Goal: Find specific page/section: Find specific page/section

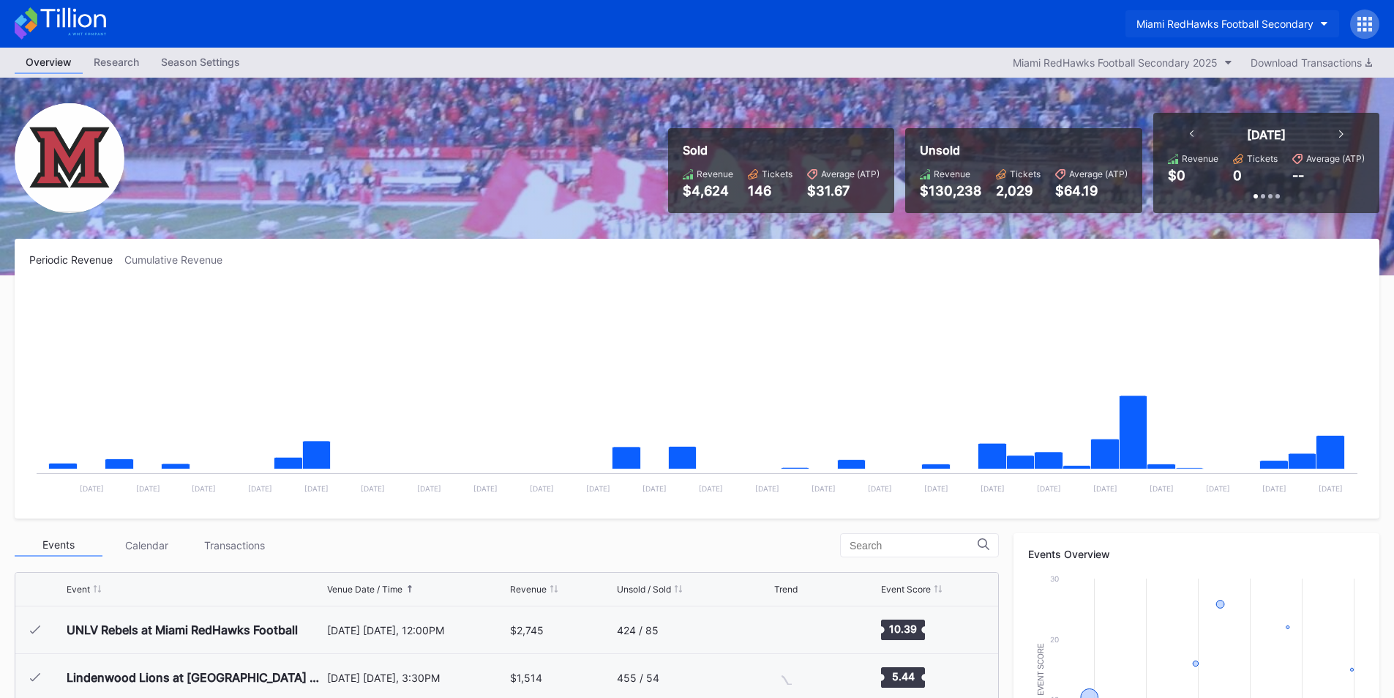
click at [1180, 25] on div "Miami RedHawks Football Secondary" at bounding box center [1225, 24] width 177 height 12
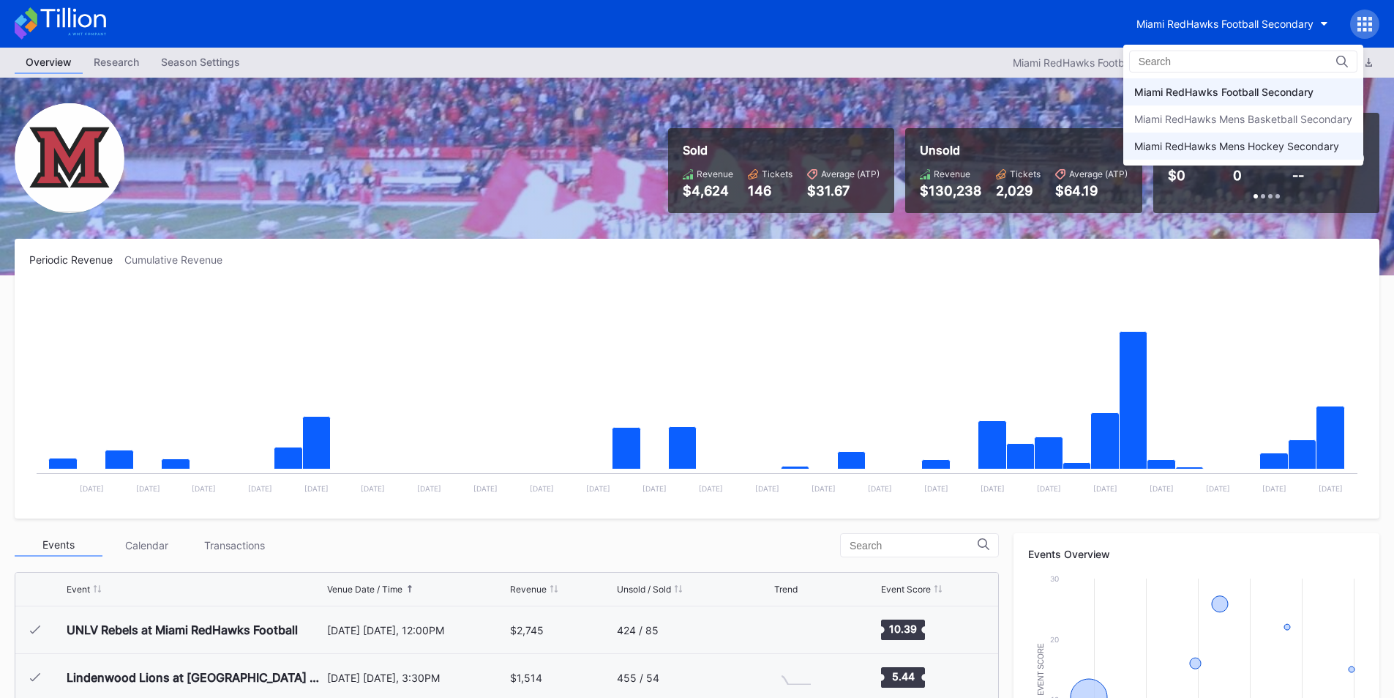
click at [1168, 152] on div "Miami RedHawks Mens Hockey Secondary" at bounding box center [1237, 146] width 205 height 12
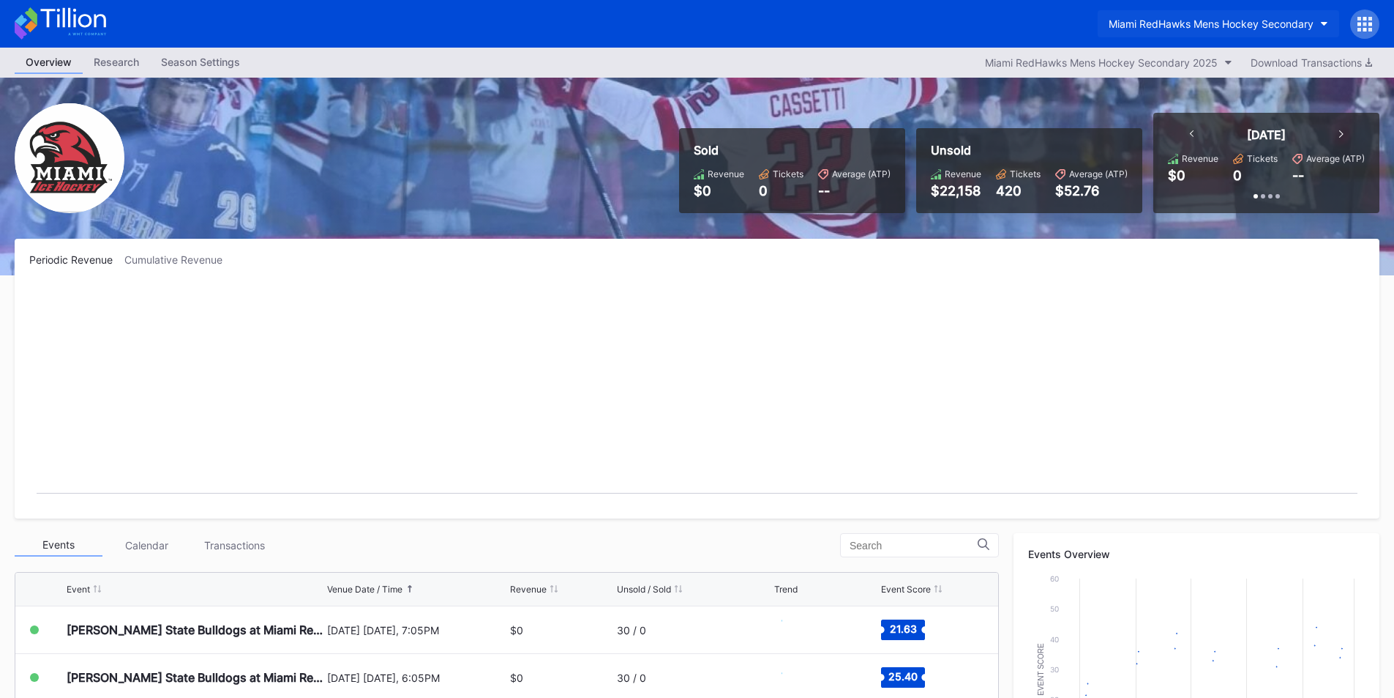
click at [1179, 20] on div "Miami RedHawks Mens Hockey Secondary" at bounding box center [1211, 24] width 205 height 12
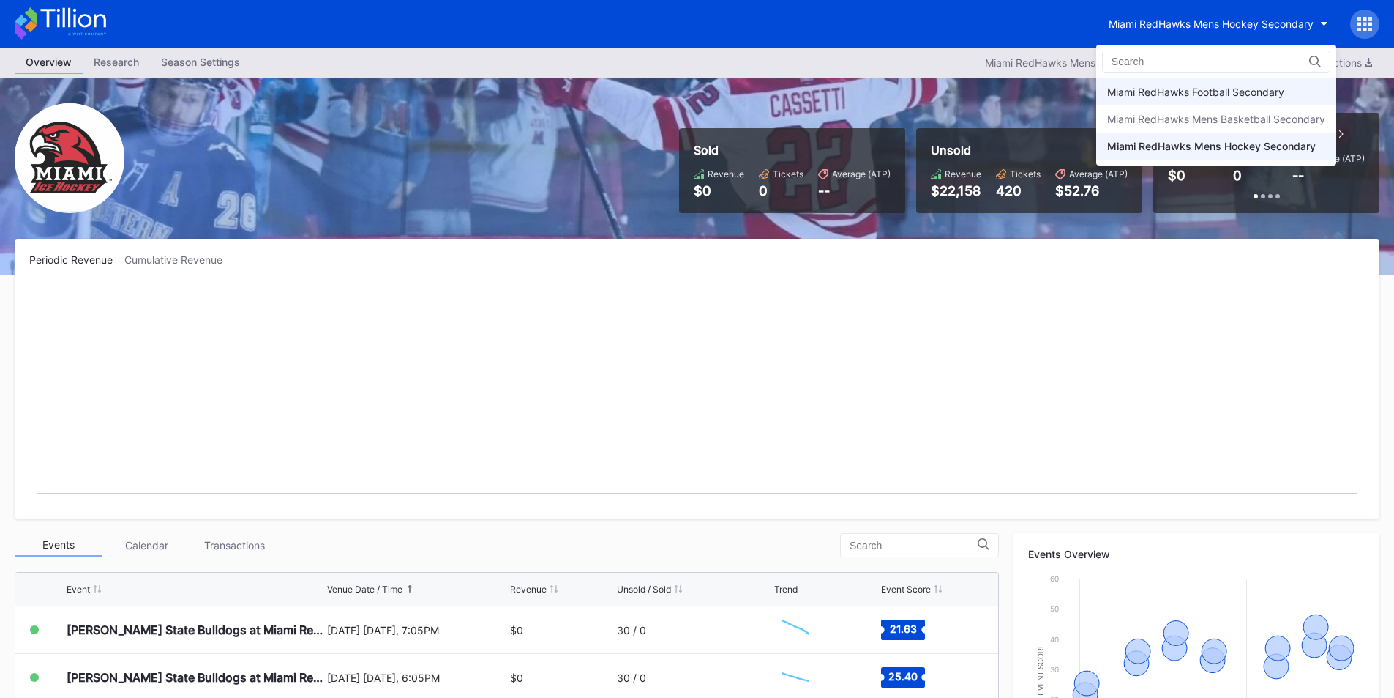
click at [1186, 88] on div "Miami RedHawks Football Secondary" at bounding box center [1196, 92] width 177 height 12
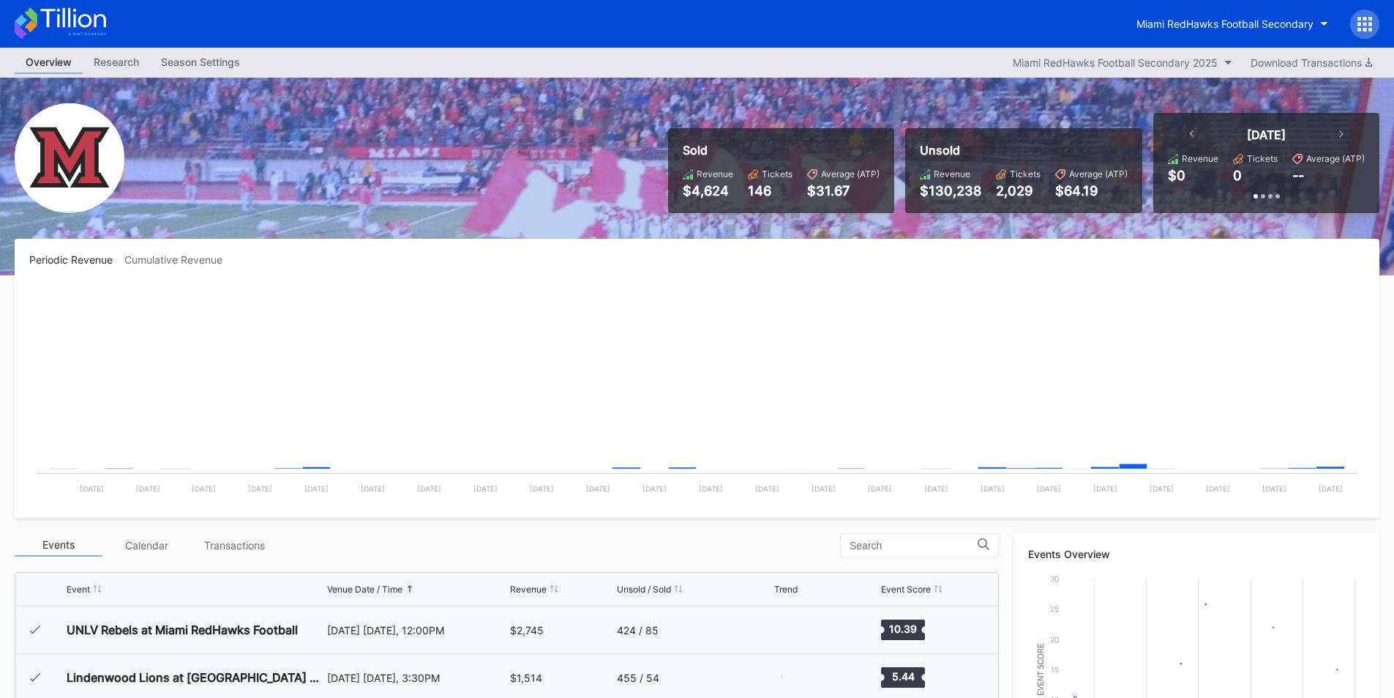
click at [1023, 35] on div "Miami RedHawks Football Secondary" at bounding box center [697, 24] width 1394 height 48
